Goal: Obtain resource: Download file/media

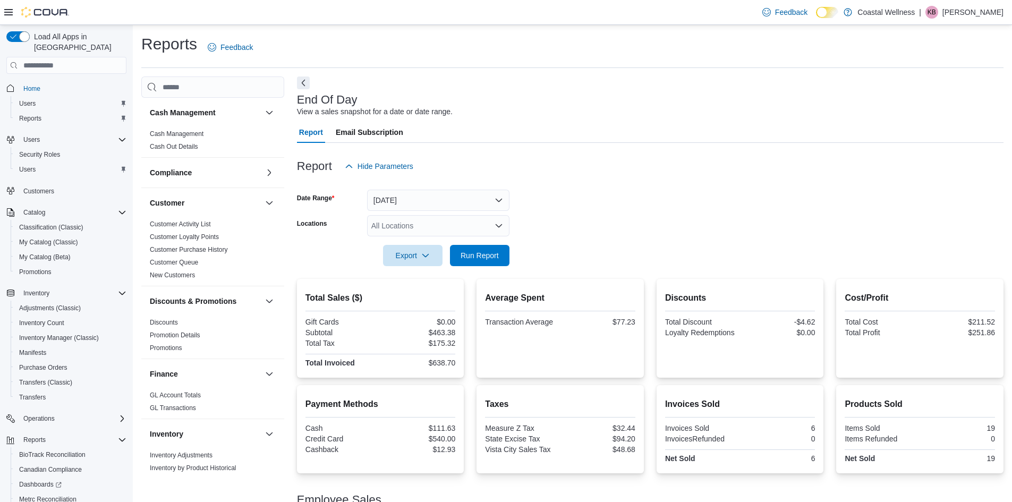
scroll to position [63, 0]
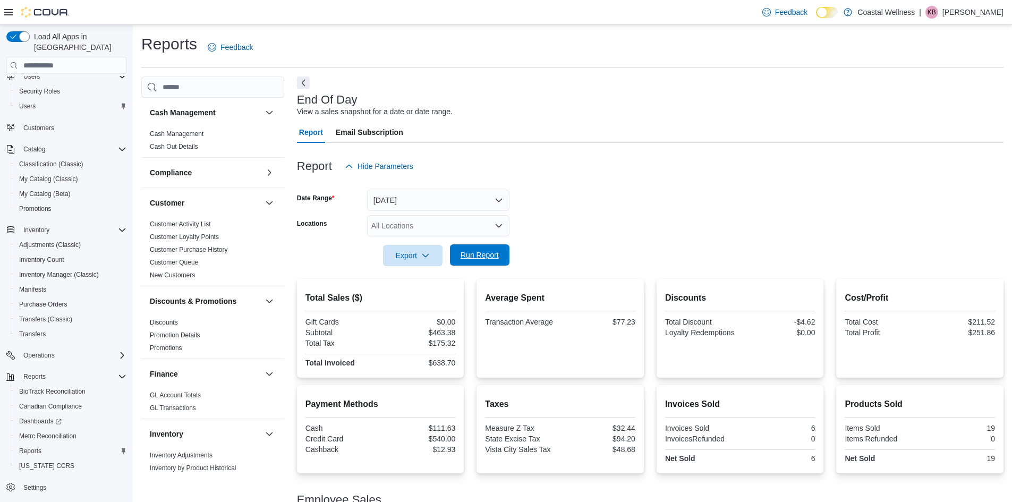
click at [483, 253] on span "Run Report" at bounding box center [480, 255] width 38 height 11
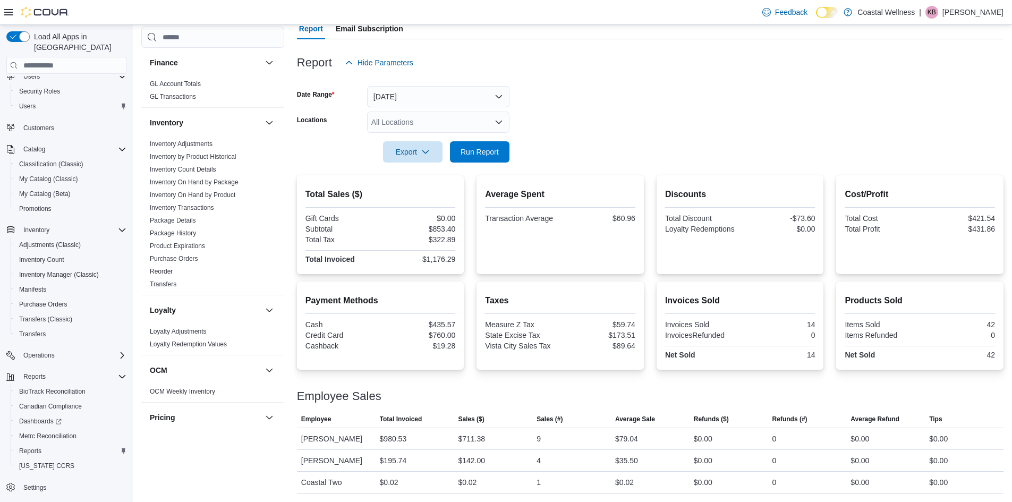
scroll to position [319, 0]
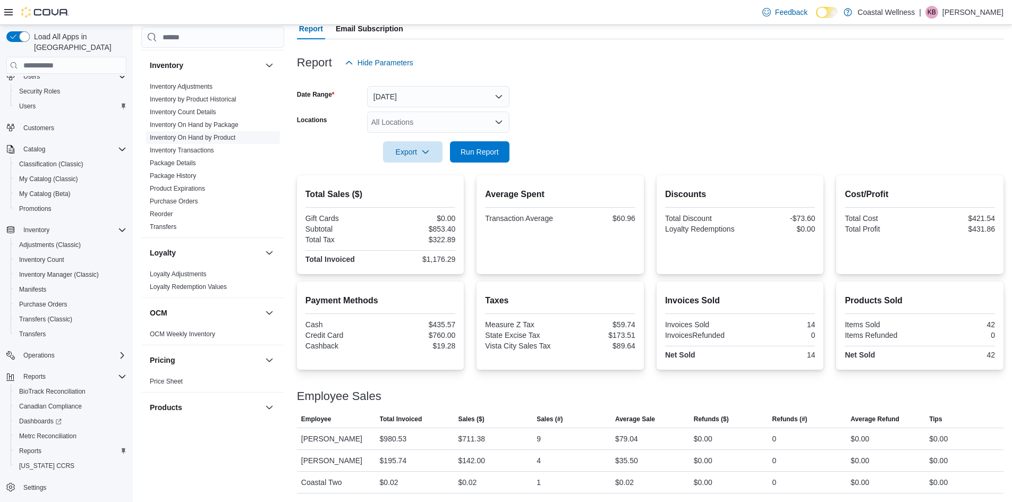
click at [199, 140] on link "Inventory On Hand by Product" at bounding box center [193, 137] width 86 height 7
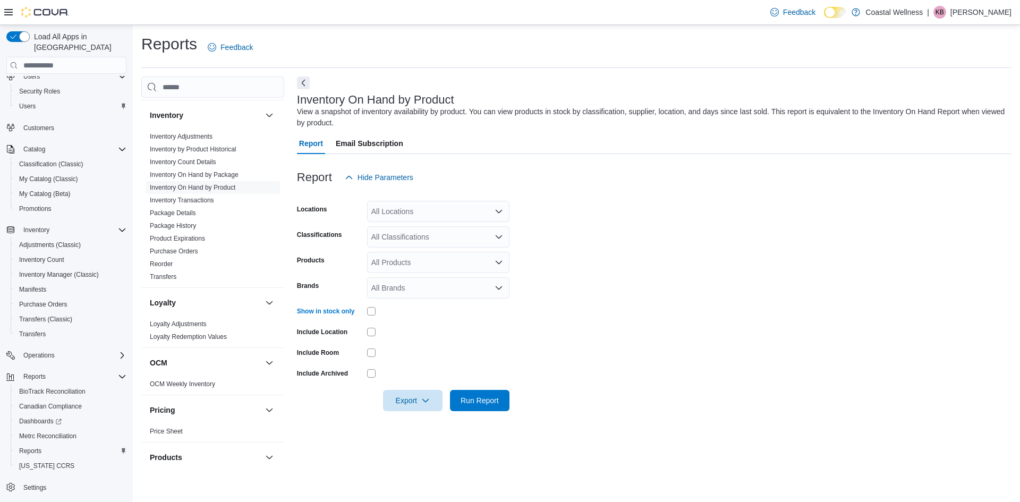
click at [369, 337] on div at bounding box center [438, 331] width 142 height 16
click at [404, 241] on div "All Classifications" at bounding box center [438, 236] width 142 height 21
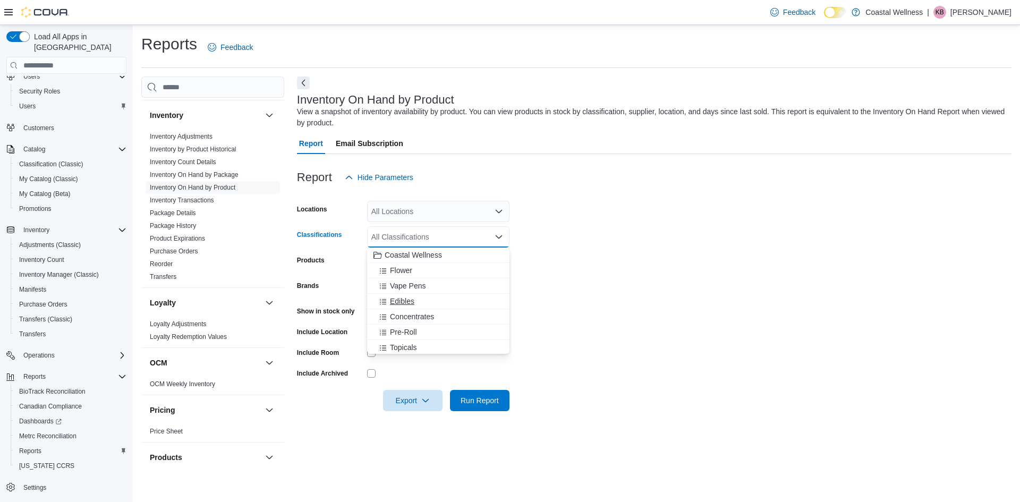
click at [406, 302] on span "Edibles" at bounding box center [402, 301] width 24 height 11
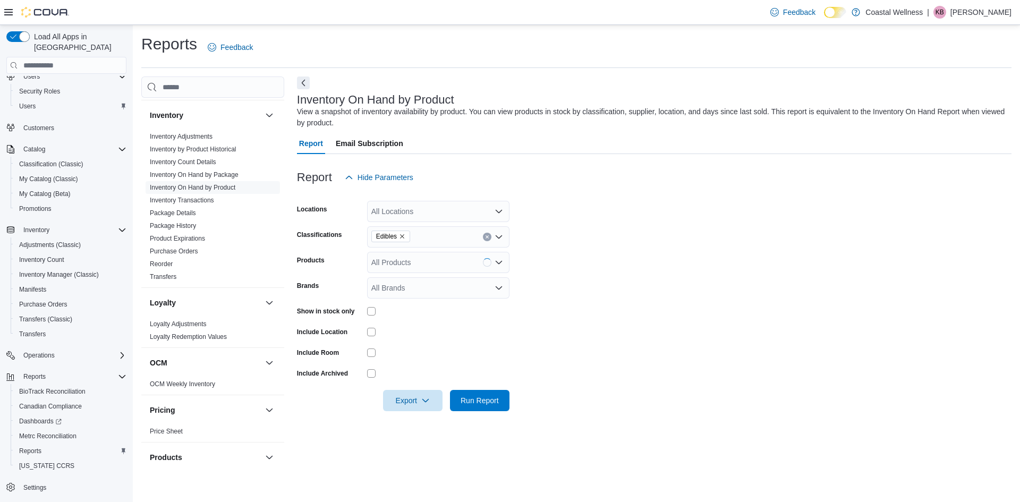
click at [614, 305] on form "Locations All Locations Classifications Edibles Products All Products Brands Al…" at bounding box center [654, 299] width 714 height 223
click at [411, 398] on span "Export" at bounding box center [412, 399] width 47 height 21
click at [420, 427] on button "Export to Excel" at bounding box center [414, 421] width 61 height 21
